Goal: Check status

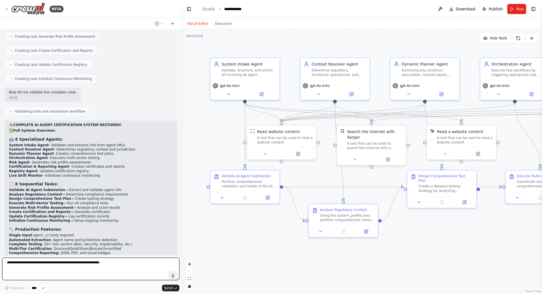
click at [48, 267] on textarea at bounding box center [90, 269] width 177 height 22
type textarea "**********"
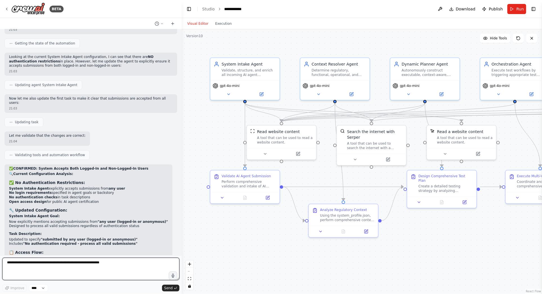
scroll to position [5097, 0]
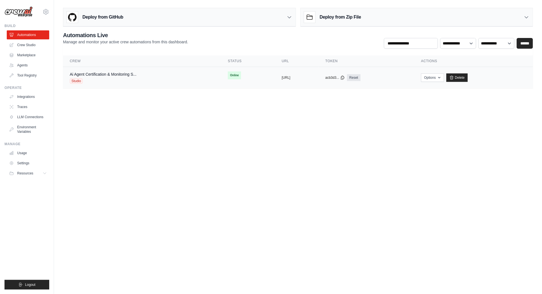
click at [147, 67] on td "Ai Agent Certification & Monitoring S... Studio" at bounding box center [142, 78] width 158 height 22
click at [118, 75] on link "Ai Agent Certification & Monitoring S..." at bounding box center [103, 74] width 67 height 4
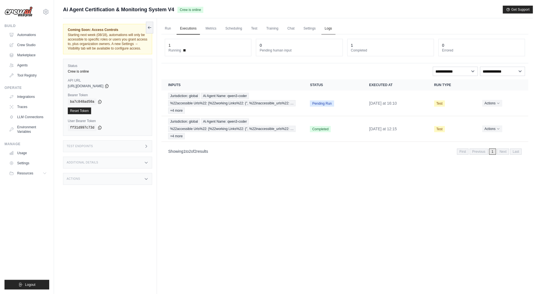
click at [330, 28] on link "Logs" at bounding box center [328, 29] width 14 height 12
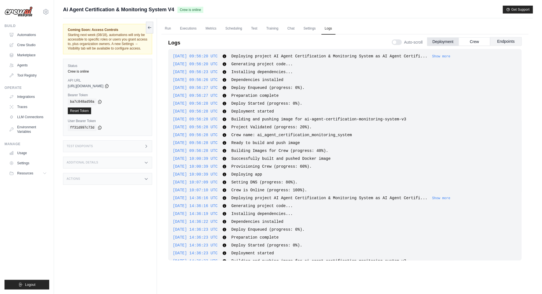
scroll to position [892, 0]
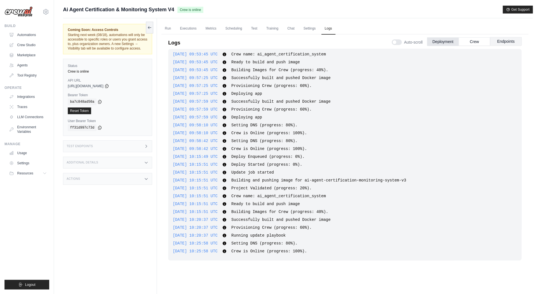
click at [510, 42] on button "Endpoints" at bounding box center [505, 41] width 31 height 8
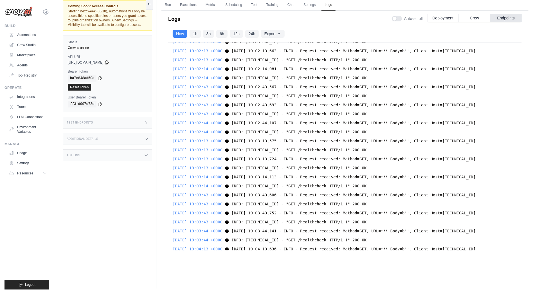
scroll to position [12707, 0]
